Goal: Find specific page/section: Find specific page/section

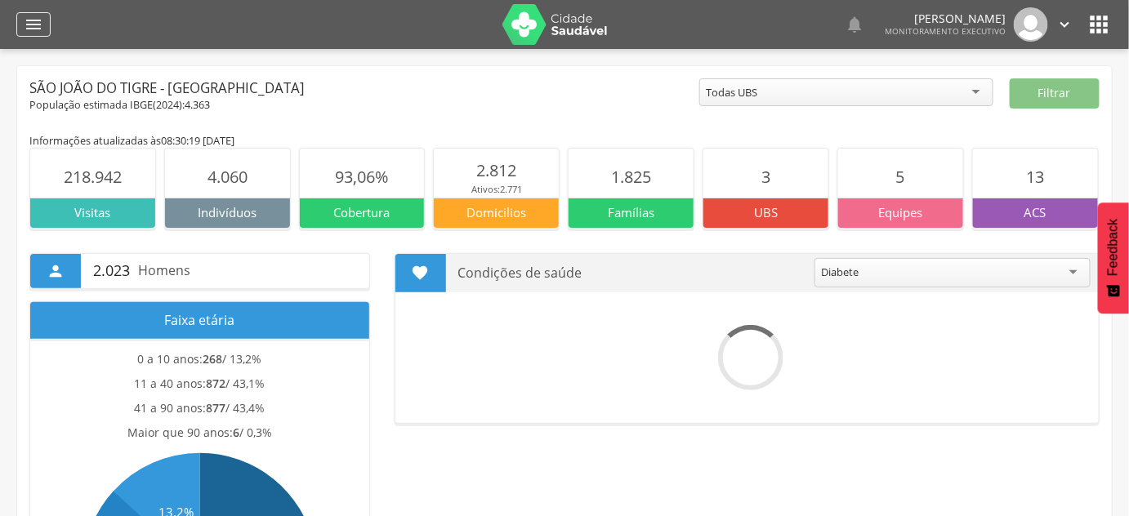
click at [42, 20] on icon "" at bounding box center [34, 25] width 20 height 20
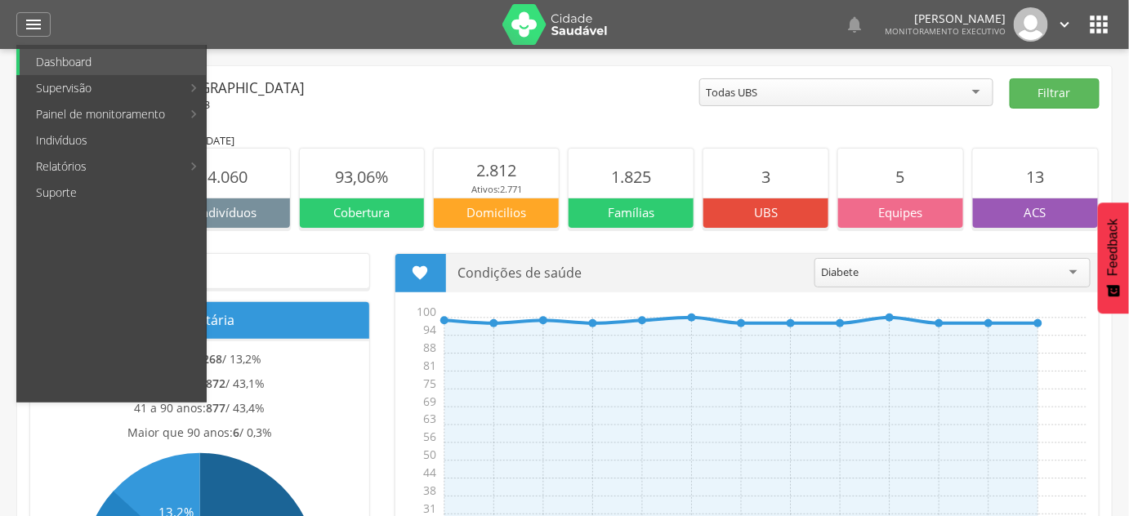
click at [122, 131] on link "Indivíduos" at bounding box center [113, 140] width 186 height 26
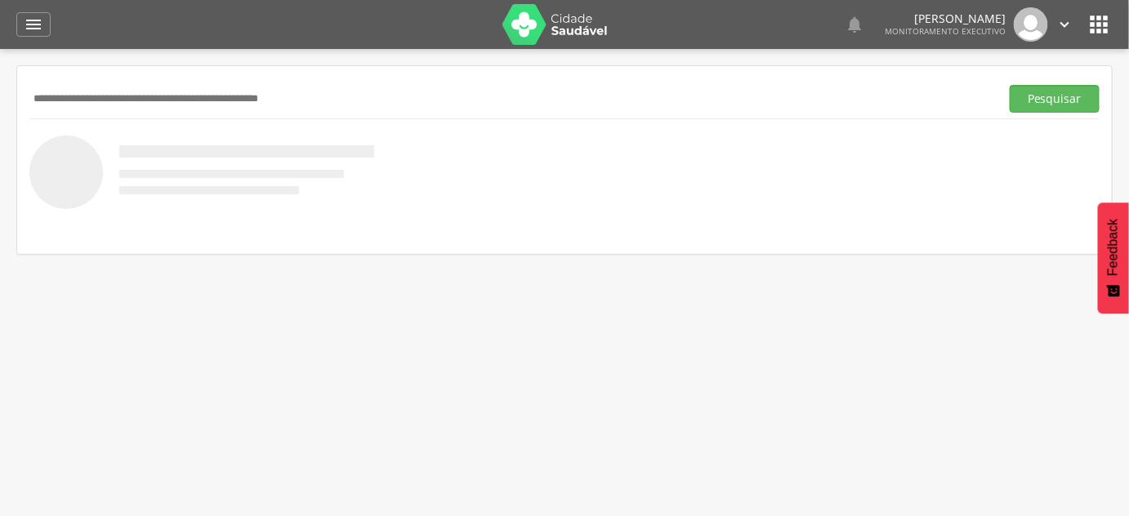
click at [579, 15] on img at bounding box center [555, 24] width 106 height 41
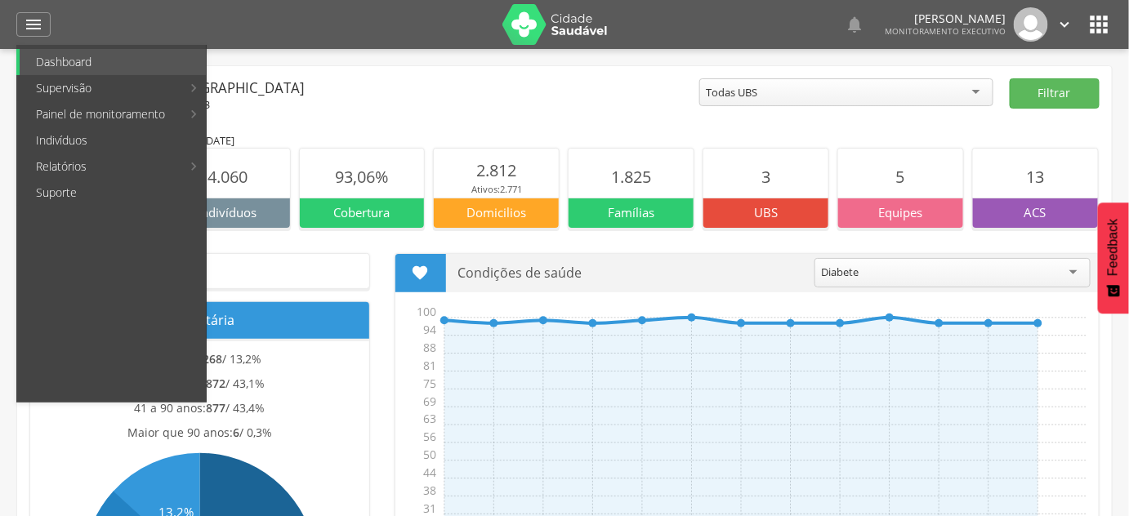
click at [481, 104] on div "População estimada IBGE( 2024 ): 4.363" at bounding box center [364, 105] width 670 height 15
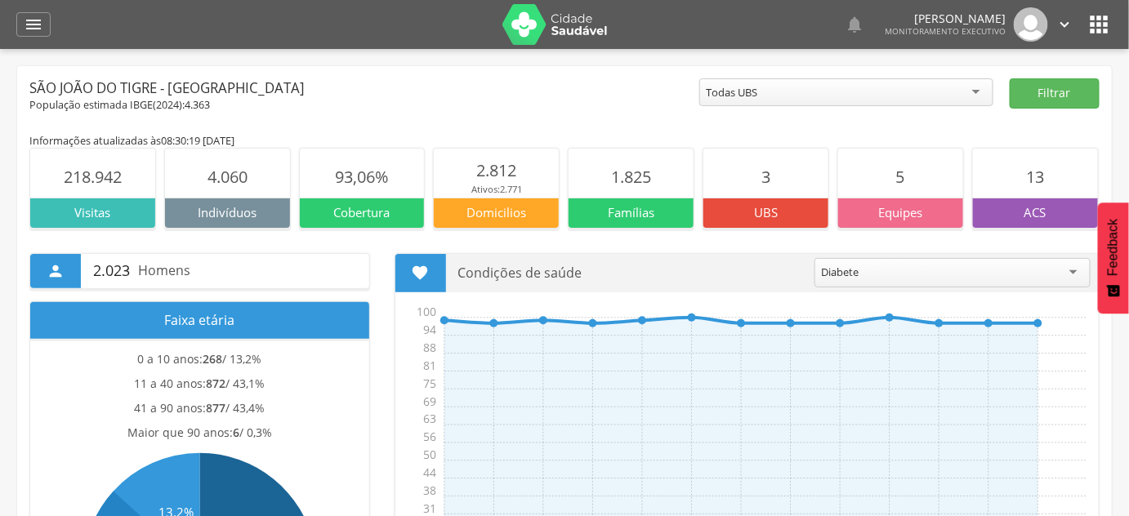
click at [1037, 187] on span "13" at bounding box center [1035, 177] width 18 height 22
click at [1036, 216] on p "ACS" at bounding box center [1035, 212] width 125 height 17
click at [1043, 193] on section "13" at bounding box center [1035, 173] width 125 height 49
click at [1043, 191] on section "13" at bounding box center [1035, 173] width 125 height 49
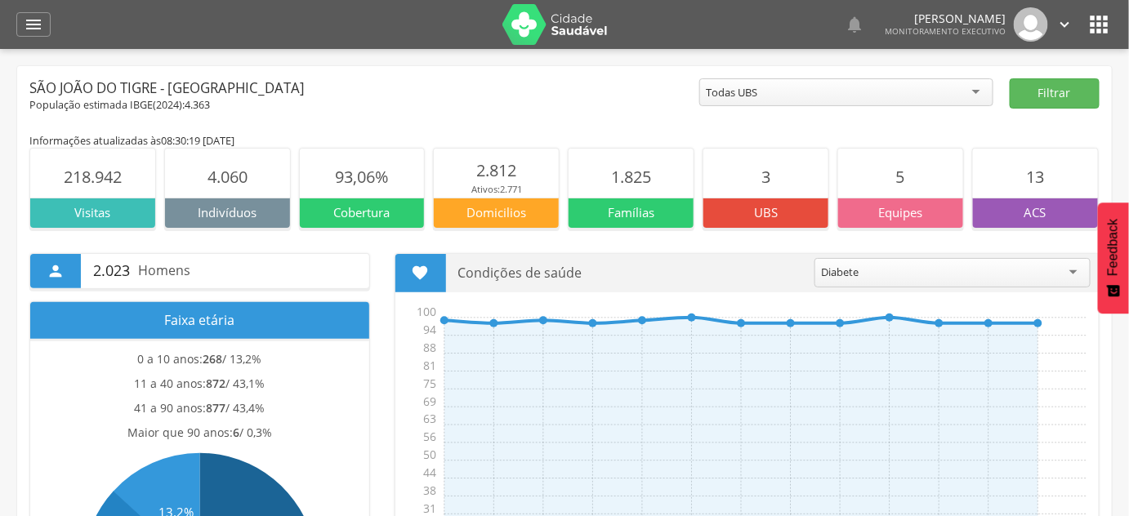
click at [1040, 202] on div "ACS" at bounding box center [1035, 212] width 125 height 29
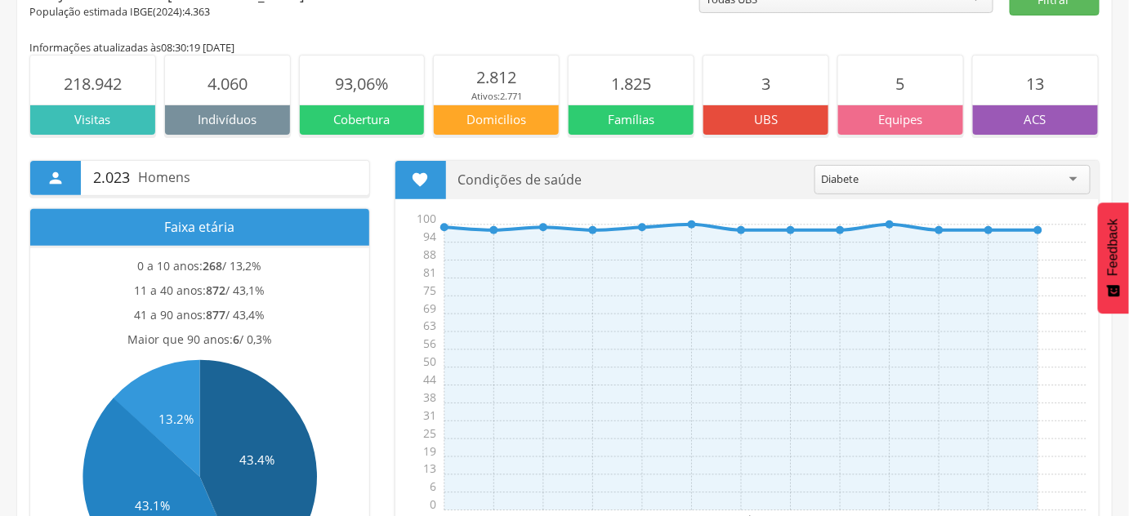
scroll to position [148, 0]
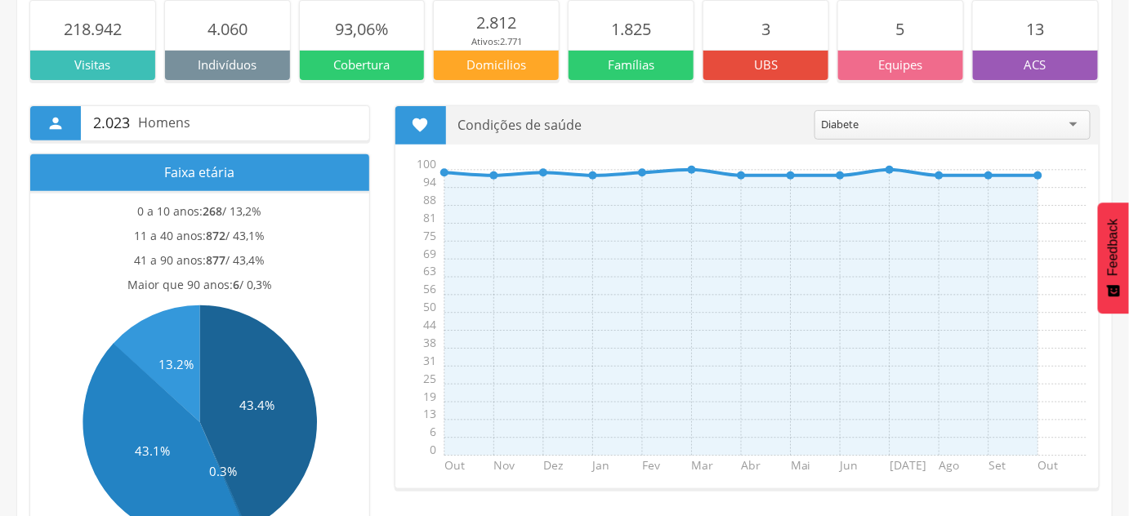
click at [1060, 106] on div "Condições de saúde ******* Diabete" at bounding box center [772, 125] width 653 height 38
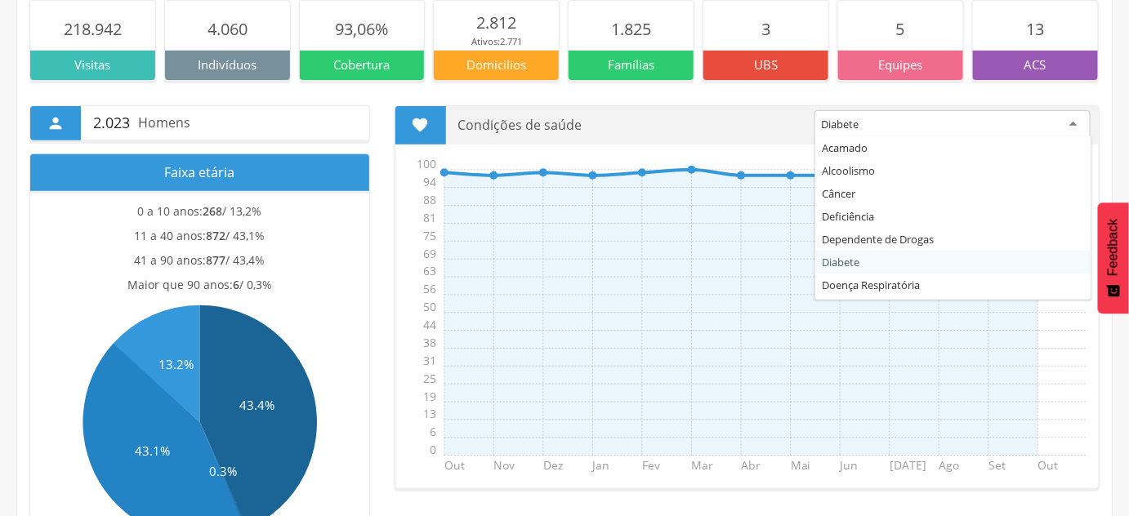
click at [1051, 122] on div "Diabete" at bounding box center [952, 124] width 276 height 29
click at [1055, 81] on div " 2.023 Homens Faixa etária 0 a 10 anos: 268 / 13,2% 11 a 40 anos: 872 / 43,1% …" at bounding box center [564, 318] width 1094 height 475
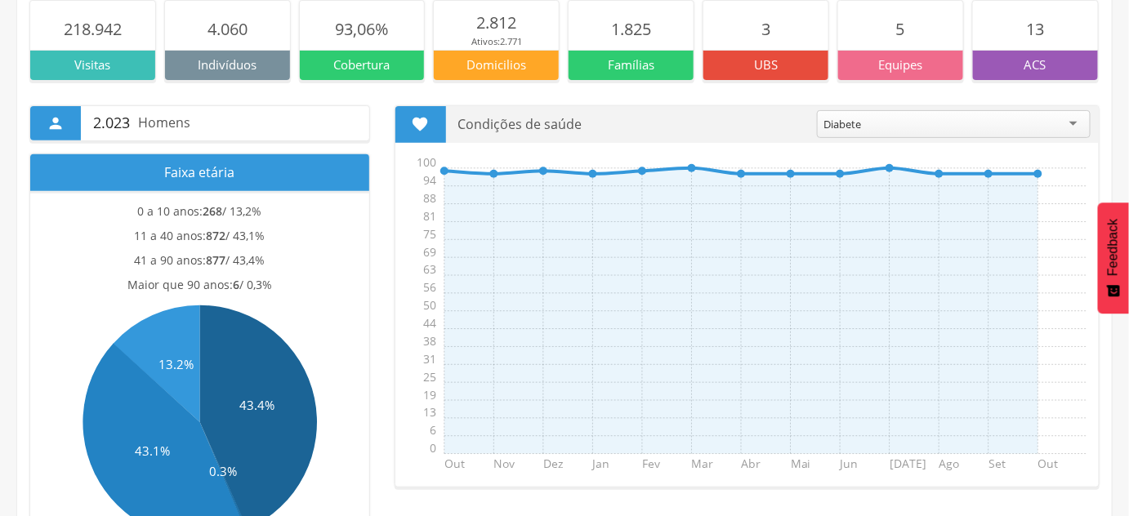
click at [1049, 61] on p "ACS" at bounding box center [1035, 64] width 125 height 17
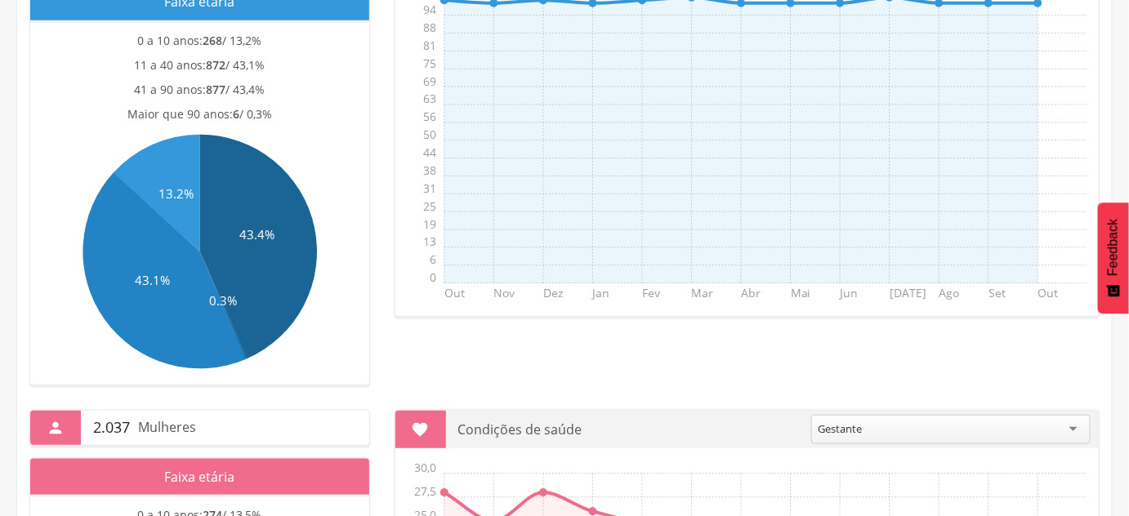
scroll to position [0, 0]
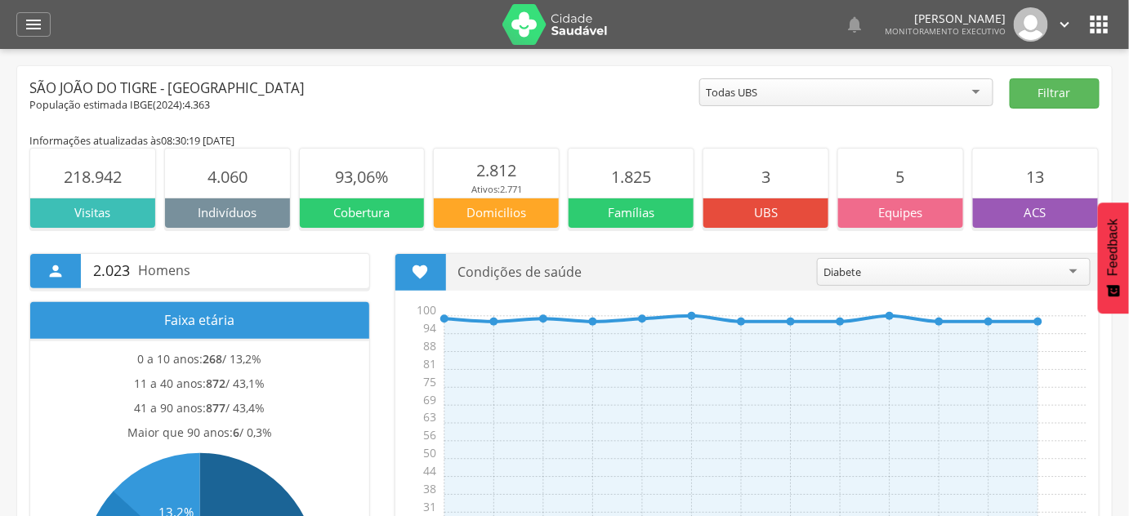
click at [1052, 203] on div "ACS" at bounding box center [1035, 212] width 125 height 29
click at [1021, 163] on section "13" at bounding box center [1035, 173] width 125 height 49
click at [946, 85] on div "Todas UBS" at bounding box center [846, 92] width 294 height 28
click at [31, 29] on icon "" at bounding box center [34, 25] width 20 height 20
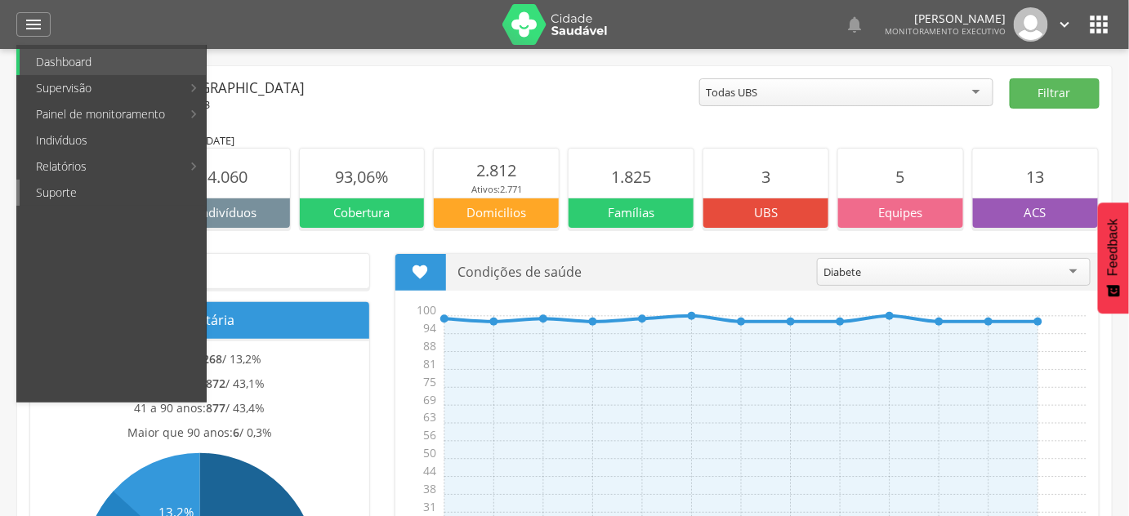
click at [75, 195] on link "Suporte" at bounding box center [113, 193] width 186 height 26
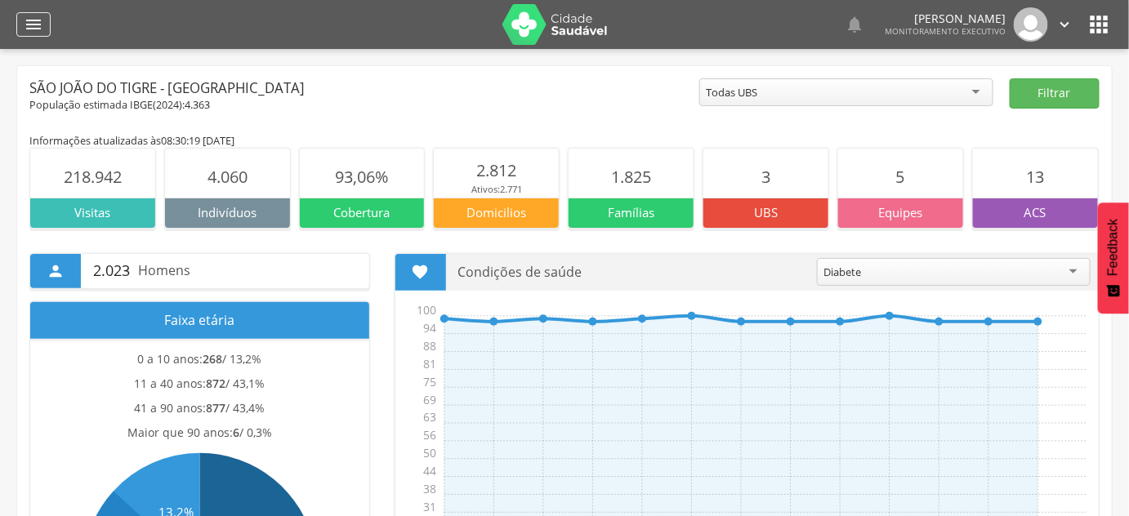
click at [25, 19] on icon "" at bounding box center [34, 25] width 20 height 20
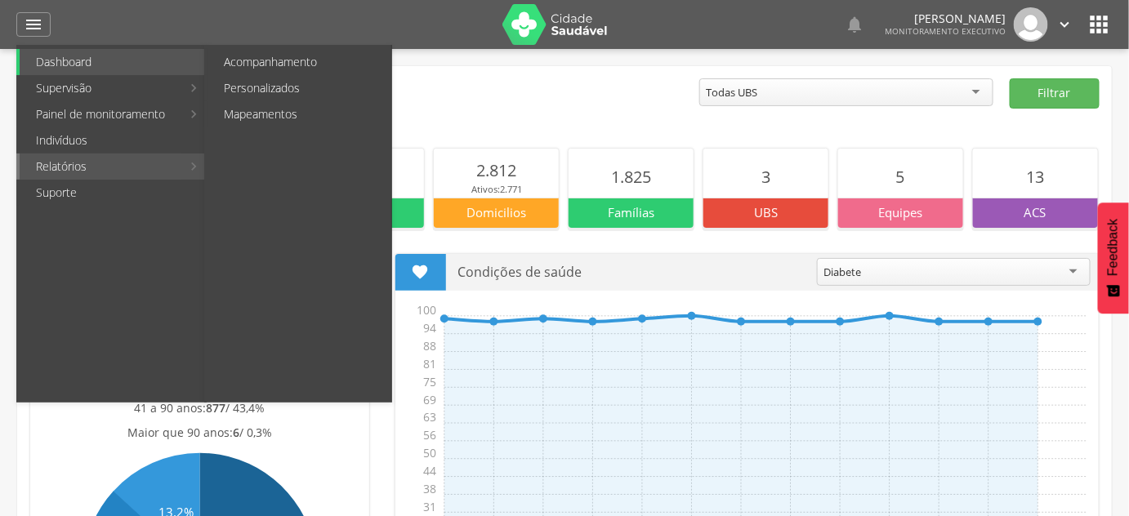
click at [89, 165] on link "Relatórios" at bounding box center [101, 167] width 162 height 26
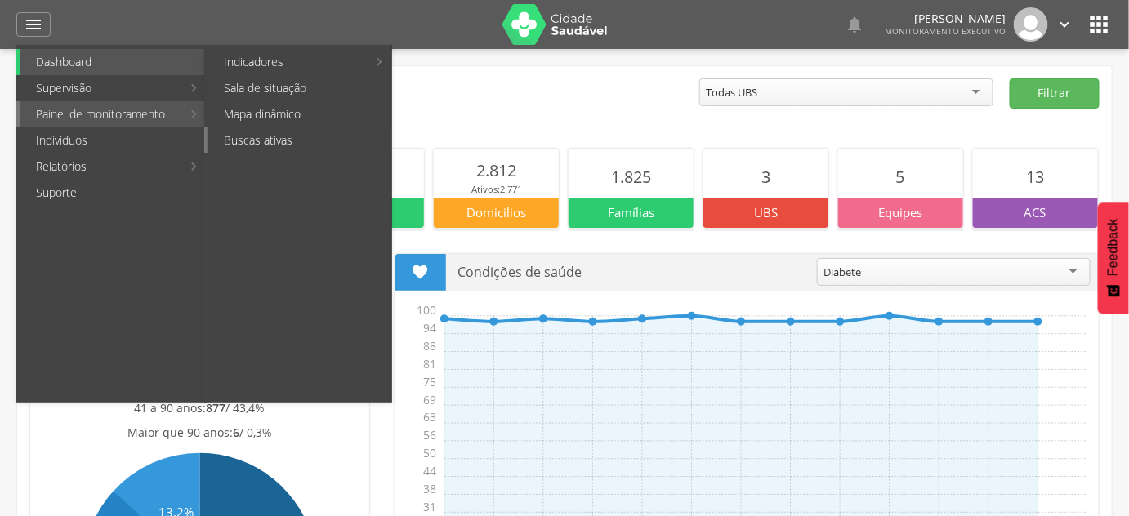
click at [287, 136] on link "Buscas ativas" at bounding box center [299, 140] width 184 height 26
type input "**********"
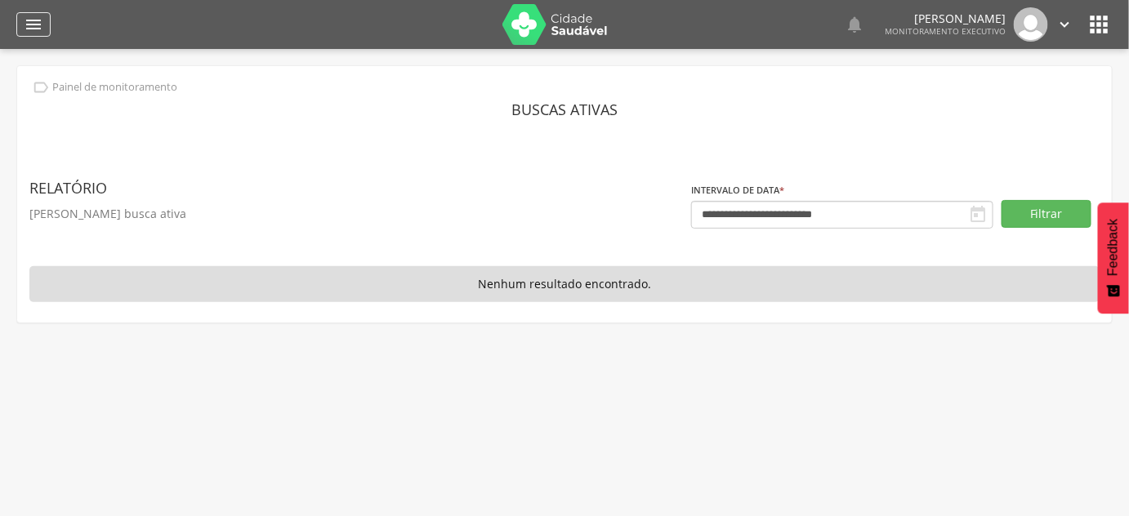
click at [43, 16] on div "" at bounding box center [33, 24] width 34 height 25
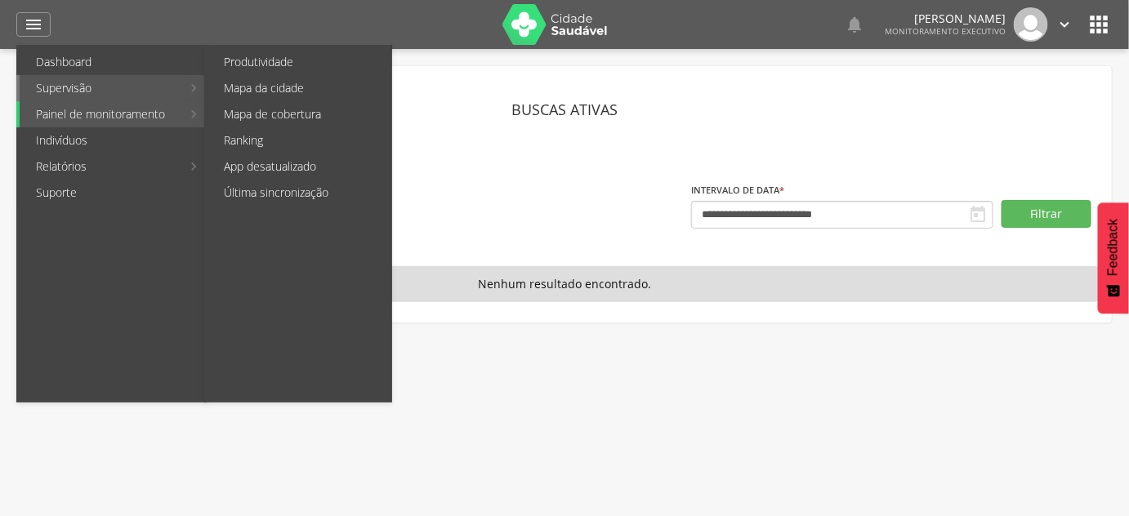
click at [92, 97] on link "Supervisão" at bounding box center [101, 88] width 162 height 26
click at [242, 63] on link "Produtividade" at bounding box center [299, 62] width 184 height 26
type input "**********"
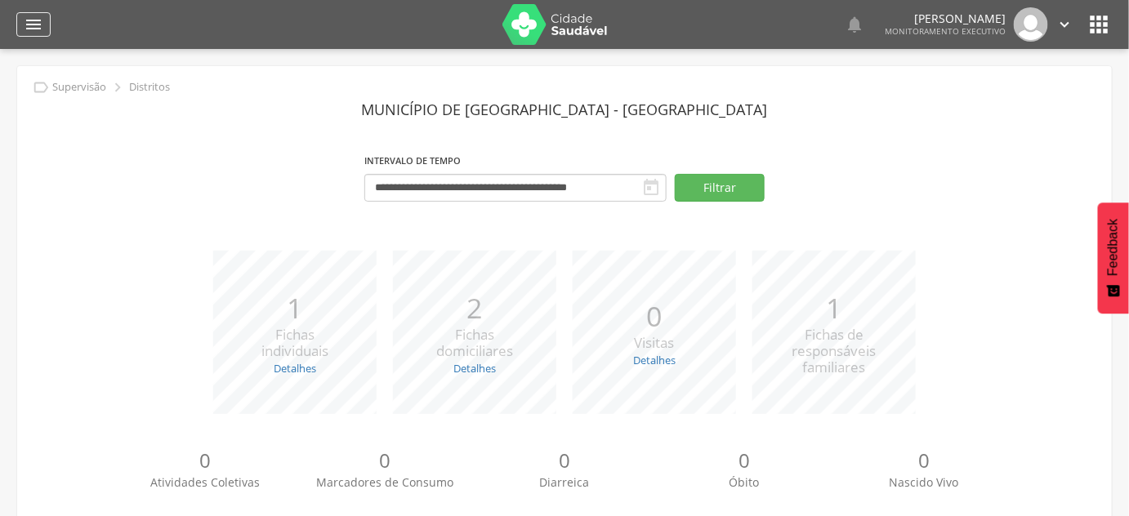
click at [37, 29] on icon "" at bounding box center [34, 25] width 20 height 20
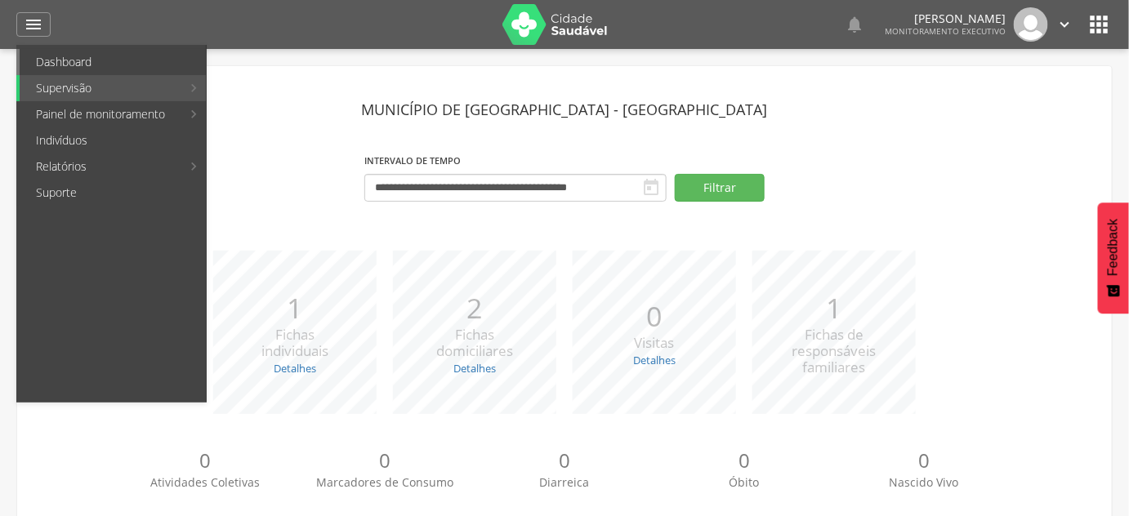
click at [43, 57] on link "Dashboard" at bounding box center [113, 62] width 186 height 26
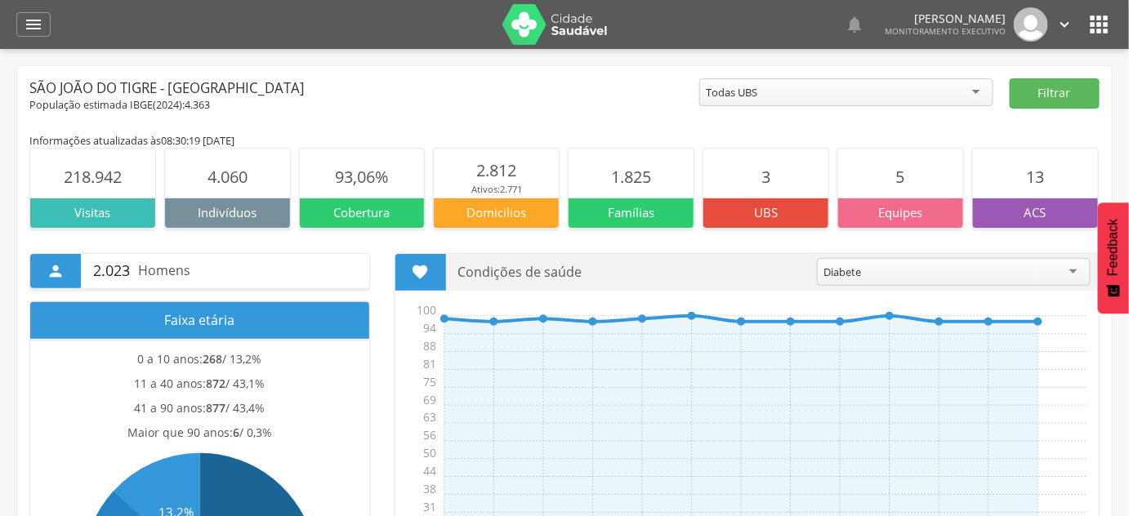
click at [648, 216] on p "Famílias" at bounding box center [630, 212] width 125 height 17
click at [341, 137] on div "Informações atualizadas às 08:30:19 [DATE]" at bounding box center [564, 140] width 1070 height 15
